Goal: Task Accomplishment & Management: Use online tool/utility

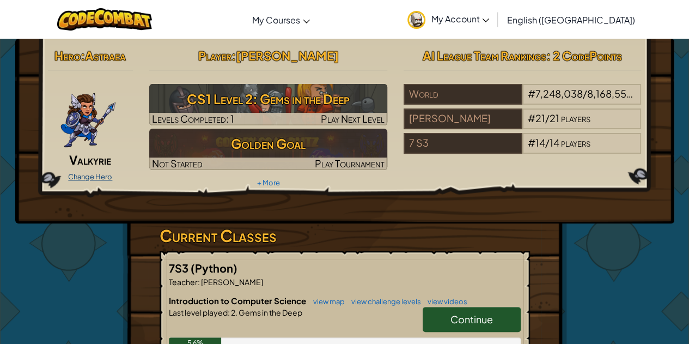
click at [89, 175] on link "Change Hero" at bounding box center [90, 176] width 44 height 9
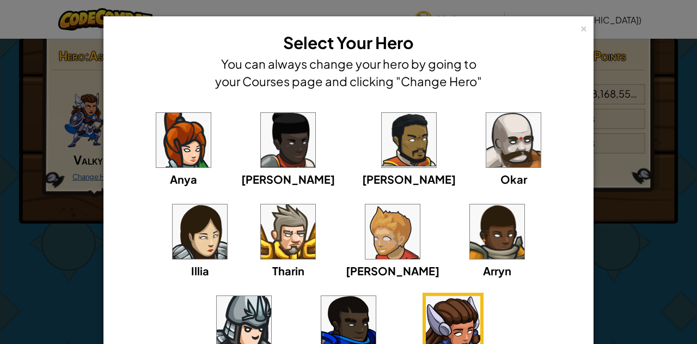
scroll to position [17, 0]
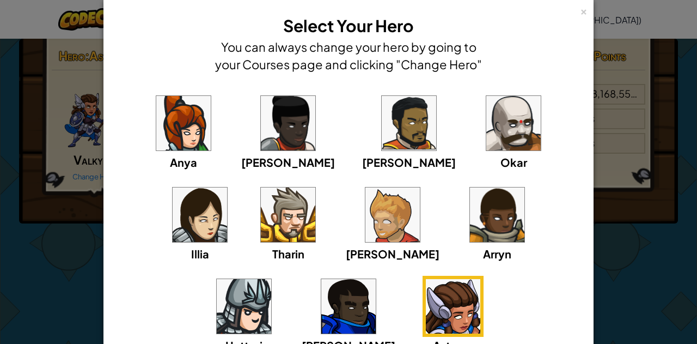
click at [487, 130] on img at bounding box center [514, 123] width 54 height 54
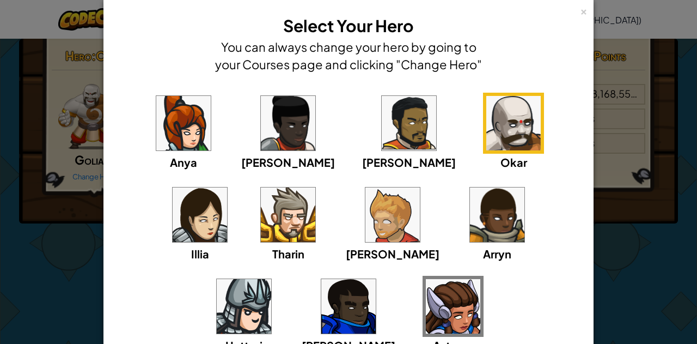
click at [611, 237] on div "× Select Your Hero You can always change your hero by going to your Courses pag…" at bounding box center [348, 172] width 697 height 344
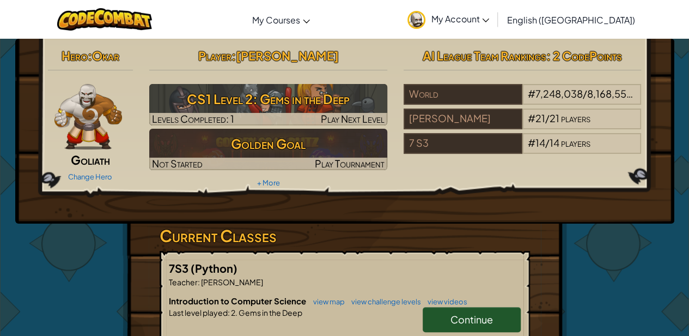
click at [71, 186] on div "Hero : [PERSON_NAME] Change Hero Player : [PERSON_NAME] CS1 Level 2: Gems in th…" at bounding box center [345, 117] width 610 height 147
click at [76, 181] on div "Change Hero" at bounding box center [91, 175] width 86 height 17
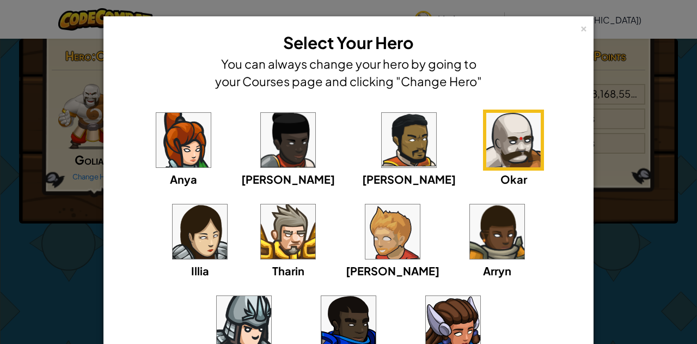
click at [621, 193] on div "× Select Your Hero You can always change your hero by going to your Courses pag…" at bounding box center [348, 172] width 697 height 344
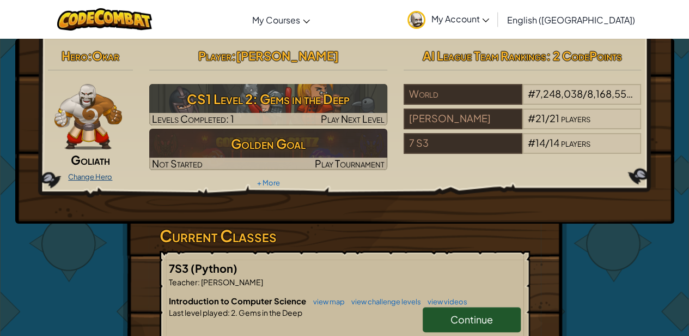
click at [96, 178] on link "Change Hero" at bounding box center [90, 176] width 44 height 9
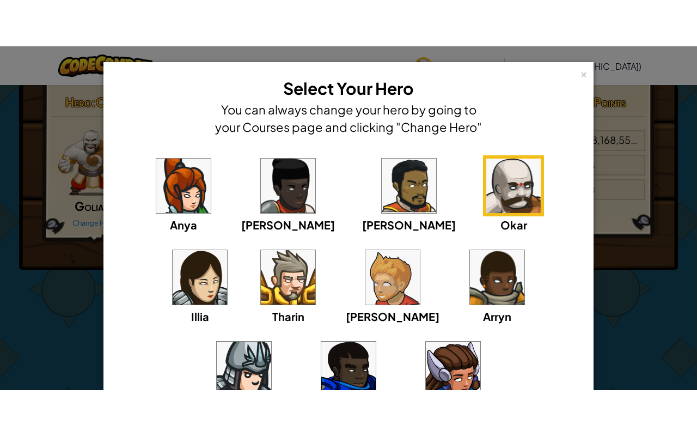
scroll to position [0, 0]
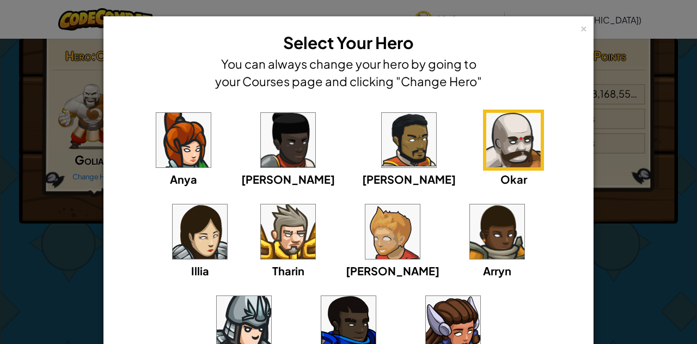
click at [625, 186] on div "× Select Your Hero You can always change your hero by going to your Courses pag…" at bounding box center [348, 172] width 697 height 344
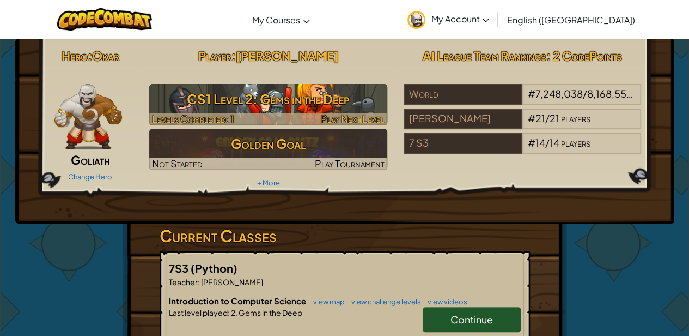
click at [245, 114] on div at bounding box center [268, 119] width 238 height 13
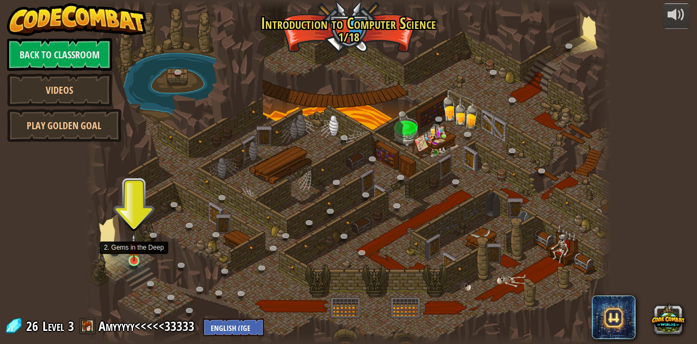
click at [137, 259] on img at bounding box center [134, 247] width 13 height 28
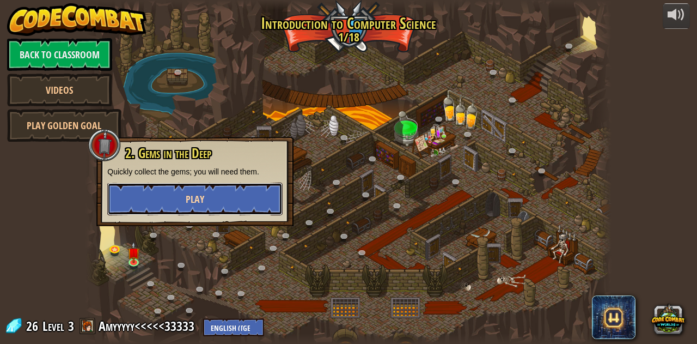
click at [204, 191] on button "Play" at bounding box center [194, 199] width 175 height 33
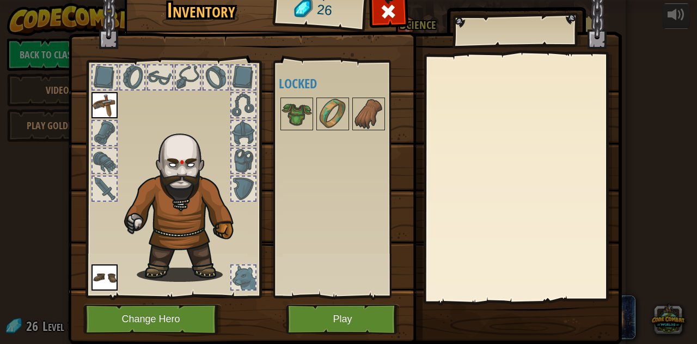
click at [224, 191] on img at bounding box center [185, 202] width 133 height 159
click at [319, 106] on img at bounding box center [333, 114] width 31 height 31
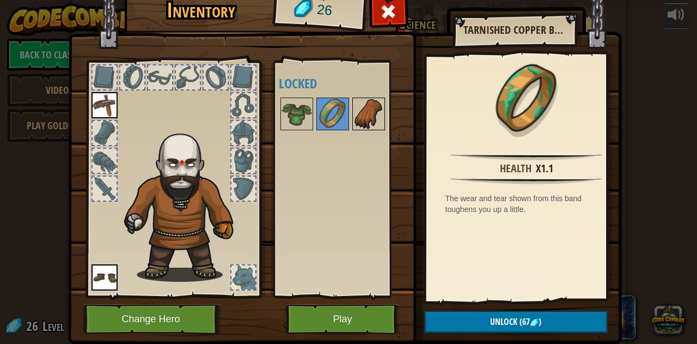
click at [372, 102] on img at bounding box center [369, 114] width 31 height 31
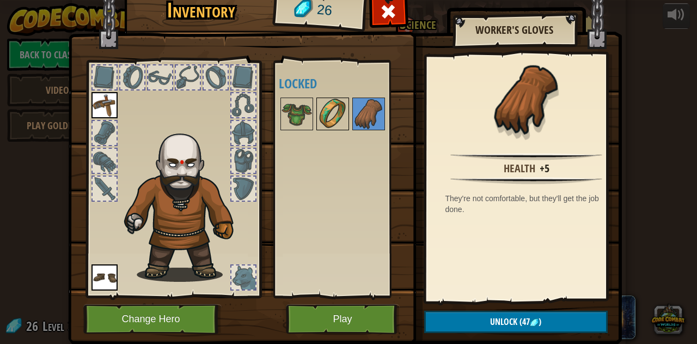
click at [318, 107] on img at bounding box center [333, 114] width 31 height 31
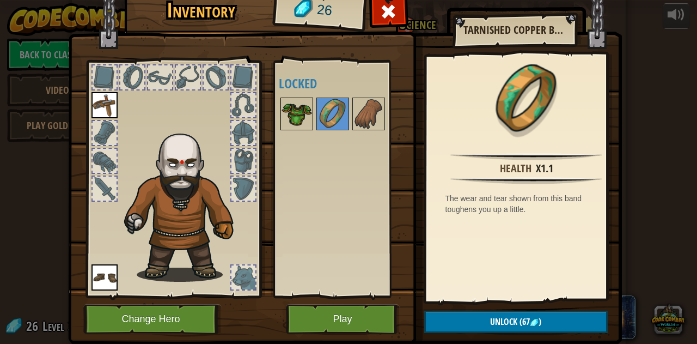
click at [296, 109] on img at bounding box center [297, 114] width 31 height 31
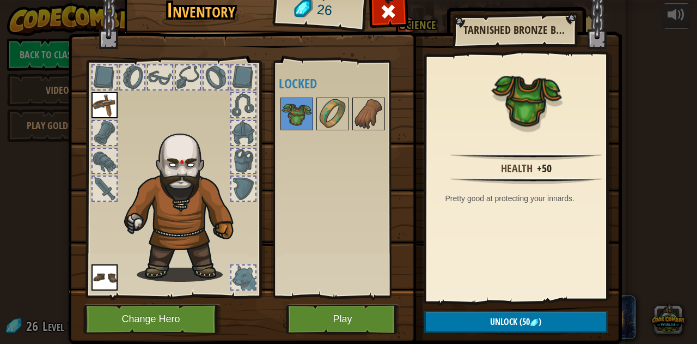
click at [330, 130] on div at bounding box center [347, 114] width 137 height 36
click at [326, 118] on img at bounding box center [333, 114] width 31 height 31
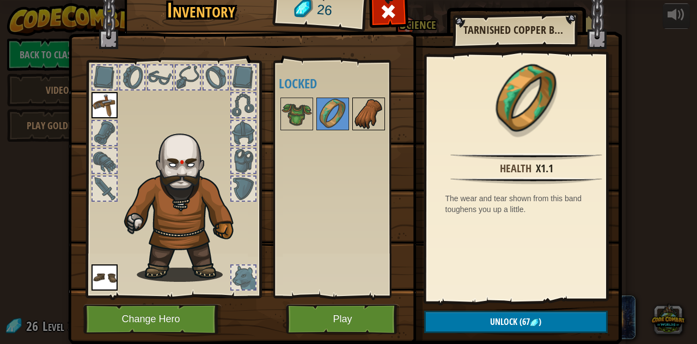
click at [357, 121] on img at bounding box center [369, 114] width 31 height 31
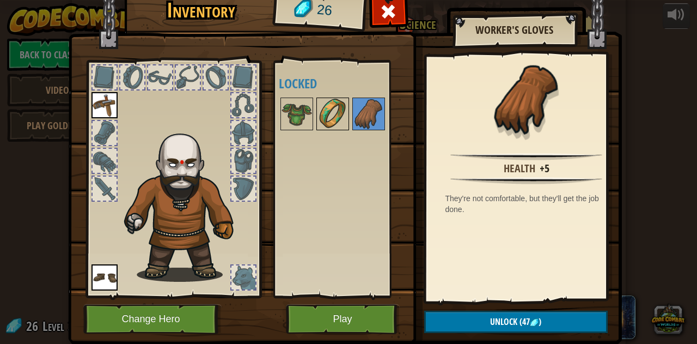
click at [325, 111] on img at bounding box center [333, 114] width 31 height 31
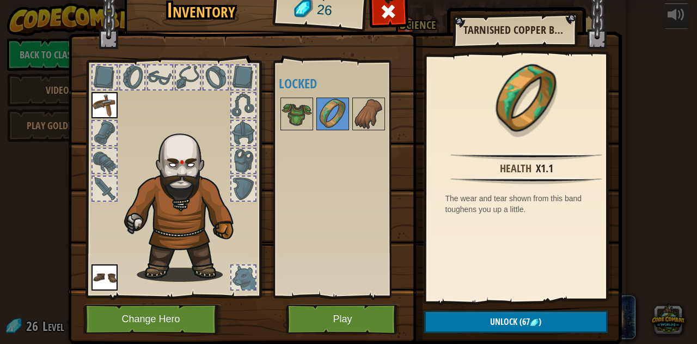
click at [156, 79] on div at bounding box center [160, 77] width 24 height 24
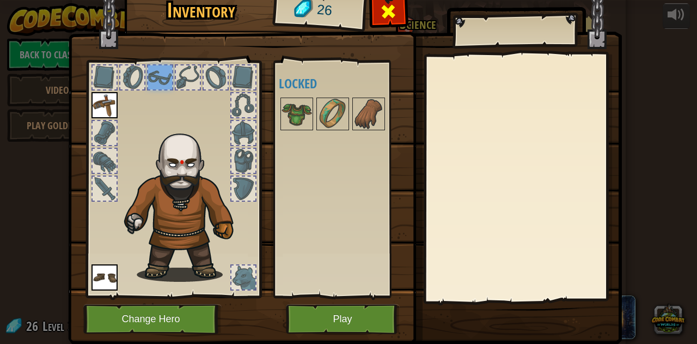
click at [382, 14] on span at bounding box center [388, 11] width 17 height 17
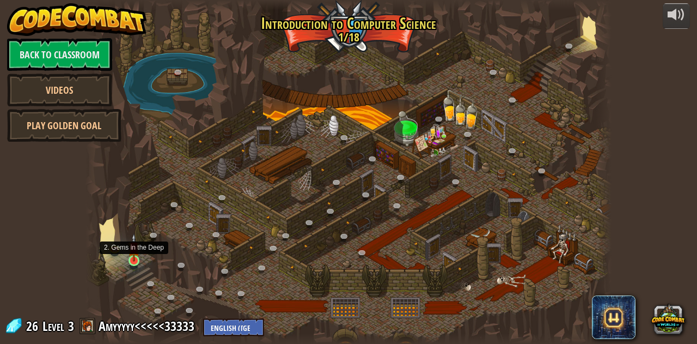
click at [132, 260] on img at bounding box center [134, 247] width 13 height 28
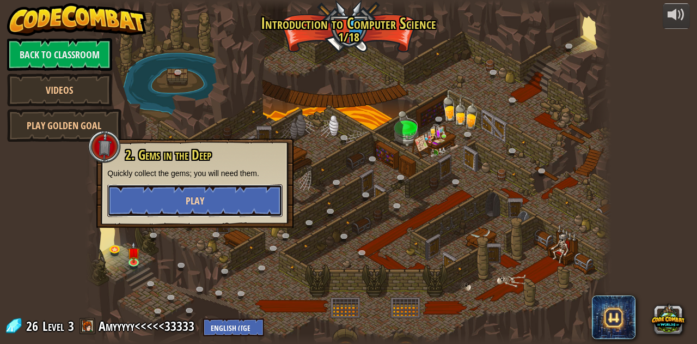
click at [123, 204] on button "Play" at bounding box center [194, 200] width 175 height 33
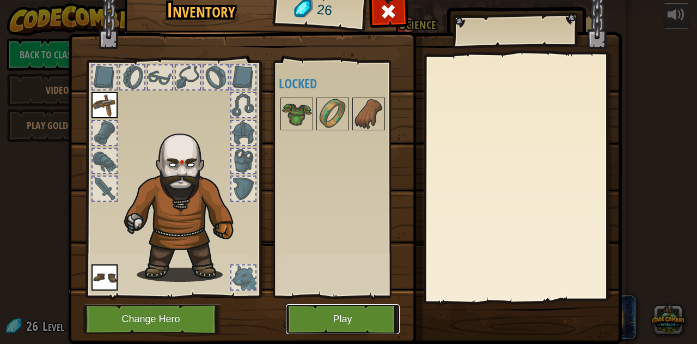
click at [376, 326] on button "Play" at bounding box center [343, 319] width 114 height 30
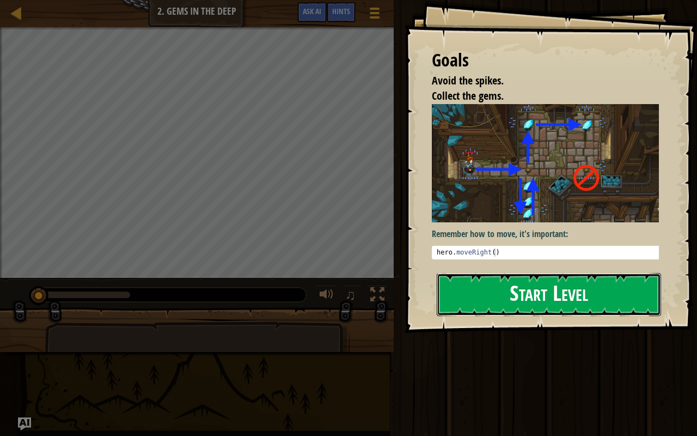
click at [490, 294] on button "Start Level" at bounding box center [549, 294] width 224 height 43
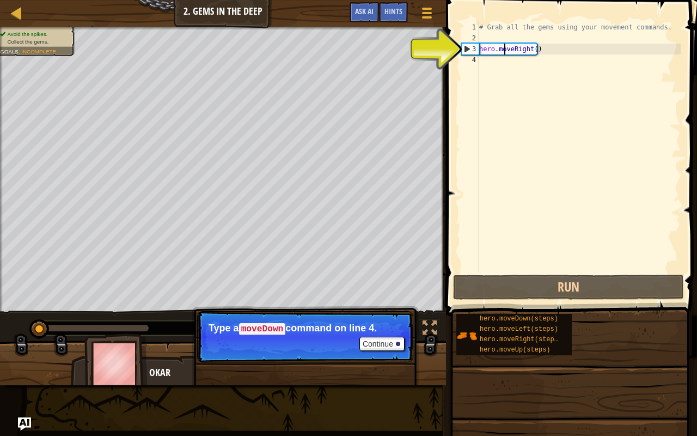
click at [505, 47] on div "# Grab all the gems using your movement commands. hero . moveRight ( )" at bounding box center [579, 158] width 204 height 272
type textarea "hero.moveRight()"
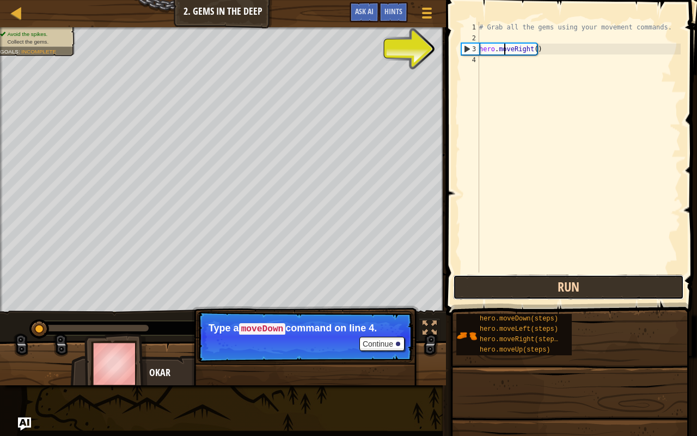
click at [531, 294] on button "Run" at bounding box center [568, 287] width 231 height 25
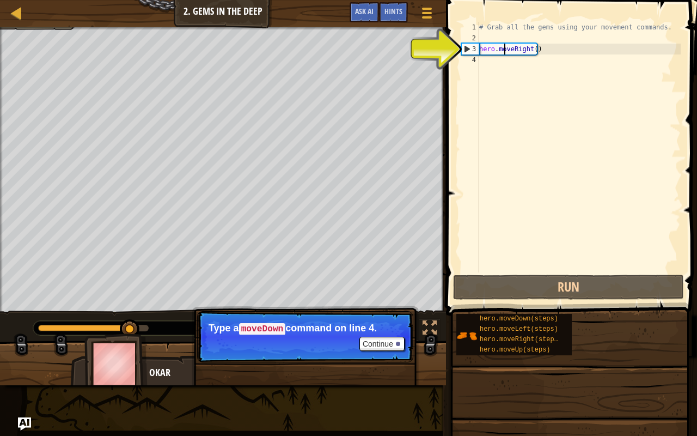
click at [496, 82] on div "# Grab all the gems using your movement commands. hero . moveRight ( )" at bounding box center [579, 158] width 204 height 272
click at [508, 50] on div "# Grab all the gems using your movement commands. hero . moveRight ( )" at bounding box center [579, 158] width 204 height 272
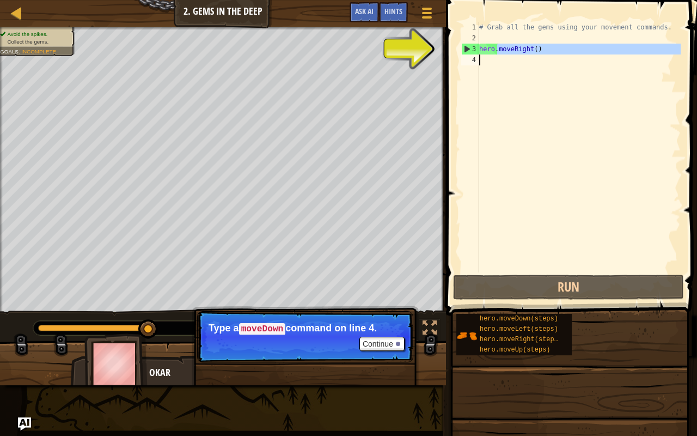
drag, startPoint x: 497, startPoint y: 45, endPoint x: 498, endPoint y: 63, distance: 18.0
click at [498, 63] on div "# Grab all the gems using your movement commands. hero . moveRight ( )" at bounding box center [579, 158] width 204 height 272
type textarea "hero.moveRight()"
click at [538, 56] on div "# Grab all the gems using your movement commands. hero . moveRight ( )" at bounding box center [579, 147] width 204 height 251
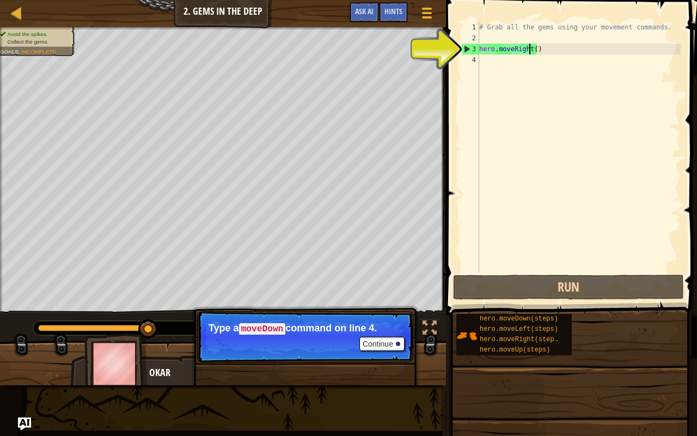
click at [531, 49] on div "# Grab all the gems using your movement commands. hero . moveRight ( )" at bounding box center [579, 158] width 204 height 272
type textarea "hero.moveRight()"
drag, startPoint x: 531, startPoint y: 49, endPoint x: 481, endPoint y: 36, distance: 52.3
drag, startPoint x: 481, startPoint y: 36, endPoint x: 463, endPoint y: 104, distance: 69.8
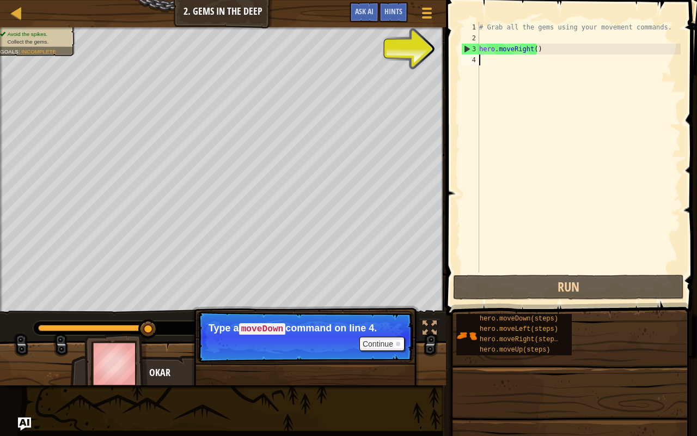
click at [471, 60] on div "4" at bounding box center [470, 59] width 18 height 11
click at [470, 60] on div "4" at bounding box center [470, 59] width 18 height 11
click at [465, 49] on div "3" at bounding box center [470, 49] width 17 height 11
type textarea "hero.moveRight()"
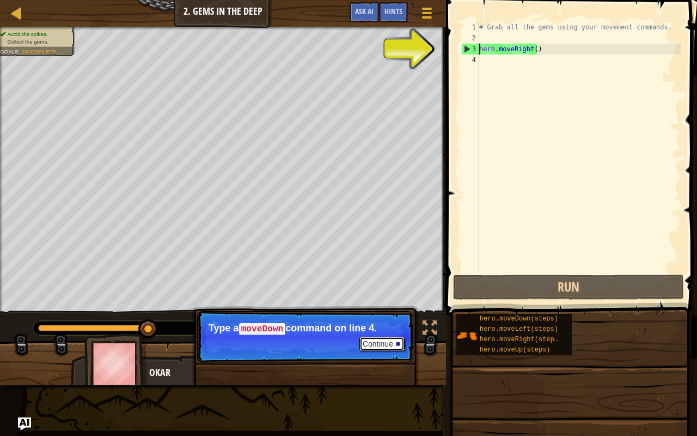
click at [382, 343] on button "Continue" at bounding box center [382, 344] width 45 height 14
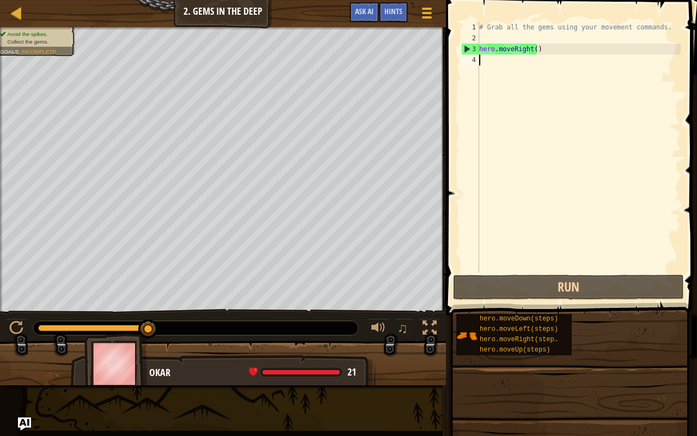
click at [502, 65] on div "# Grab all the gems using your movement commands. hero . moveRight ( )" at bounding box center [579, 158] width 204 height 272
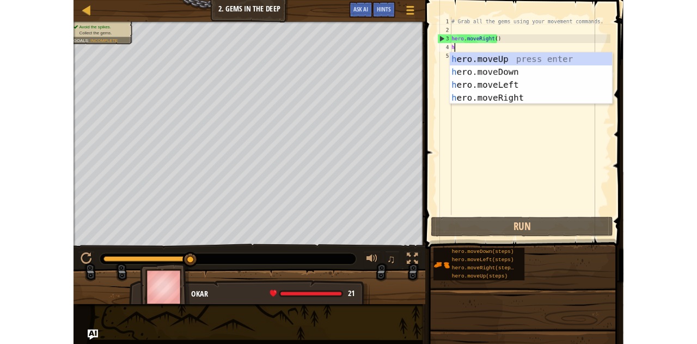
scroll to position [5, 0]
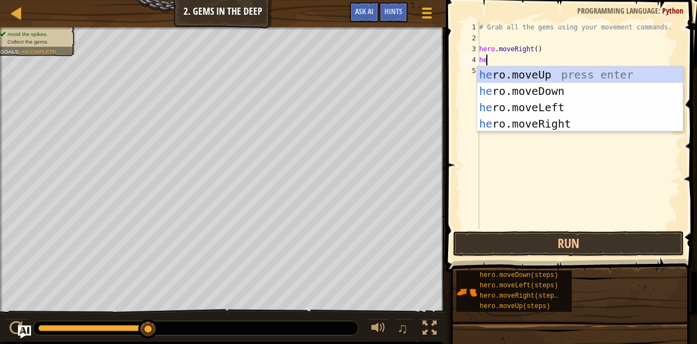
type textarea "he"
